Goal: Task Accomplishment & Management: Complete application form

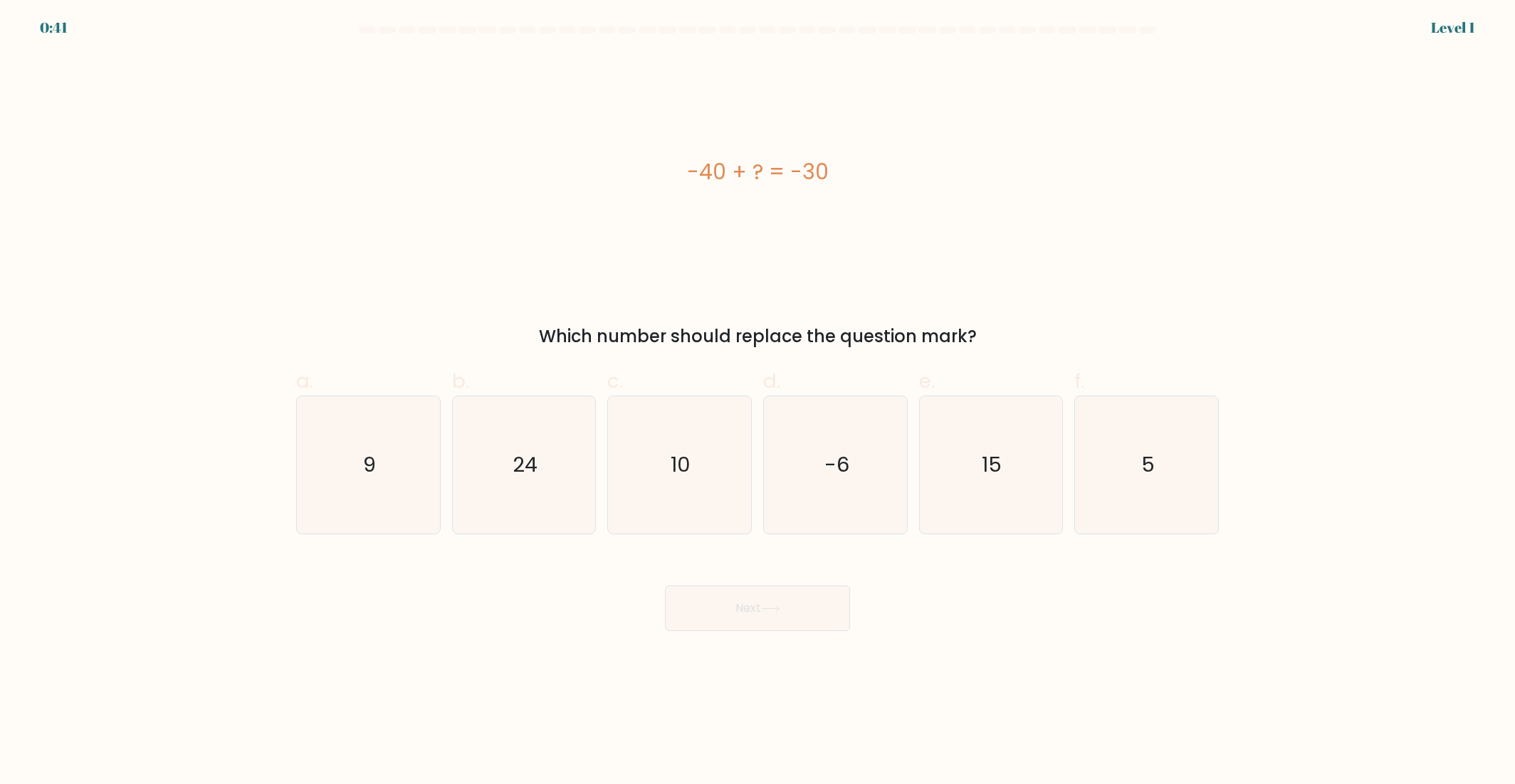
click at [230, 121] on form "a. 9" at bounding box center [757, 329] width 1515 height 605
drag, startPoint x: 678, startPoint y: 473, endPoint x: 765, endPoint y: 586, distance: 142.6
click at [678, 475] on text "10" at bounding box center [680, 464] width 20 height 28
click at [757, 401] on input "c. 10" at bounding box center [757, 396] width 1 height 9
radio input "true"
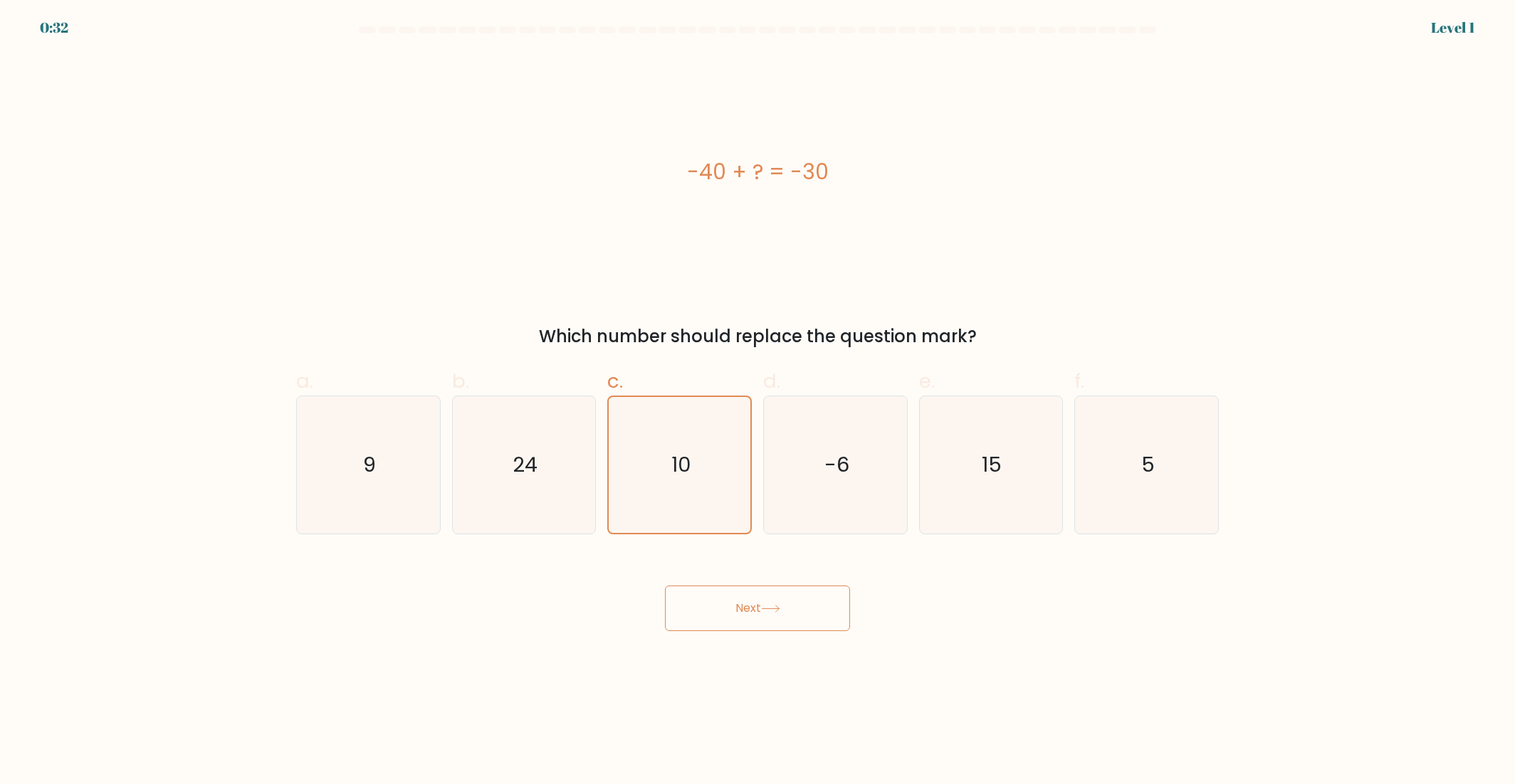
click at [767, 594] on button "Next" at bounding box center [757, 608] width 185 height 45
